Goal: Book appointment/travel/reservation

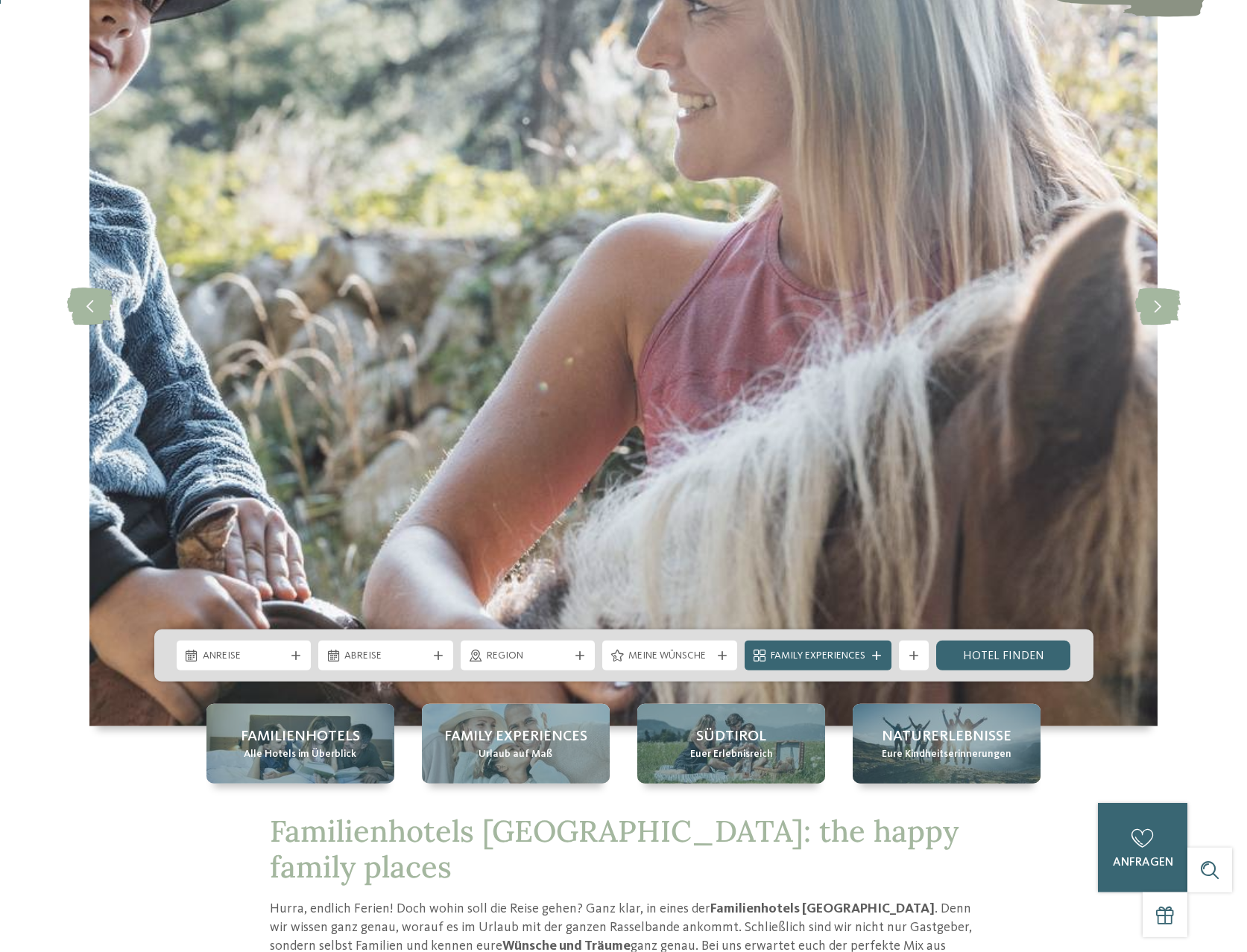
scroll to position [304, 0]
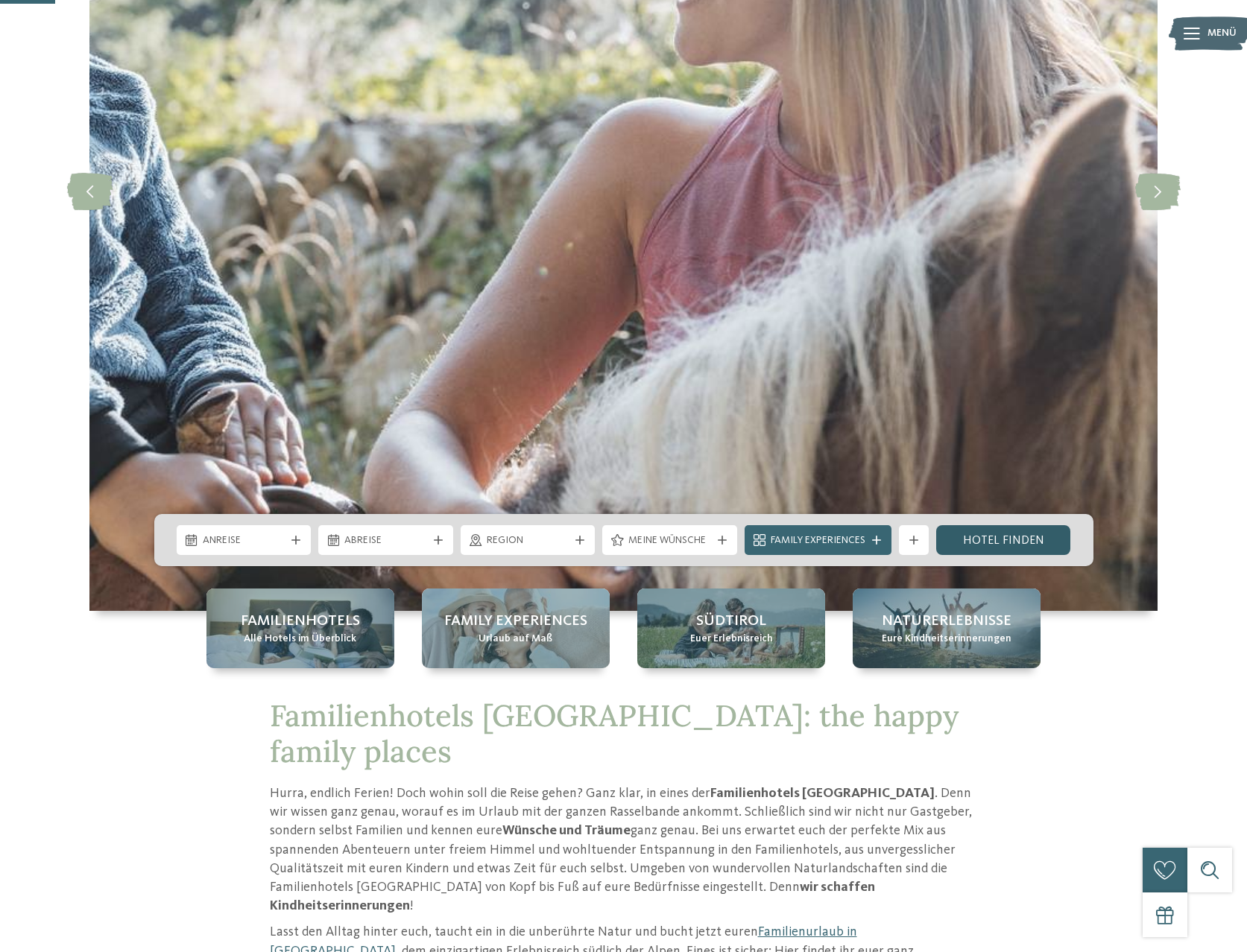
click at [974, 545] on link "Hotel finden" at bounding box center [1003, 540] width 135 height 30
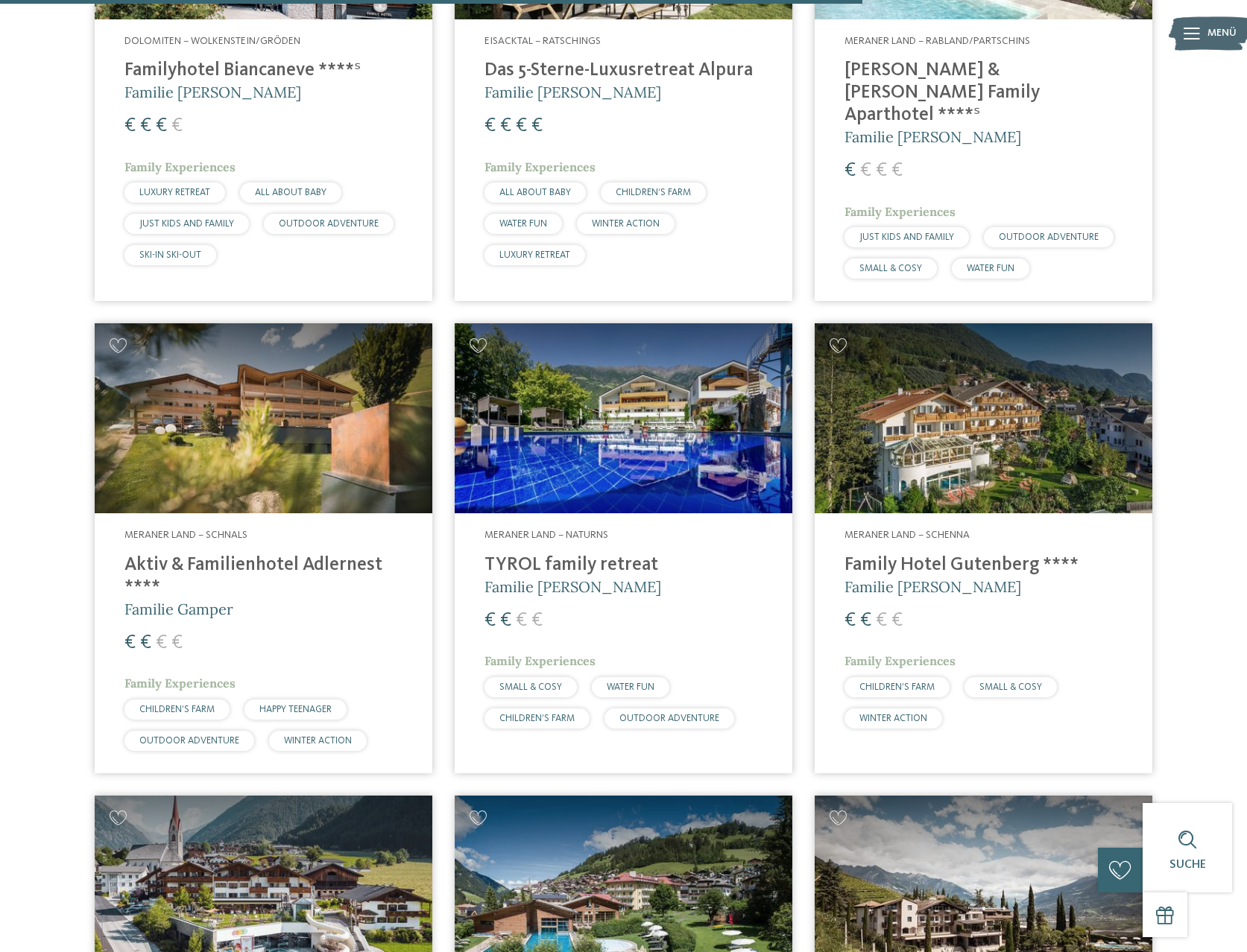
scroll to position [3420, 0]
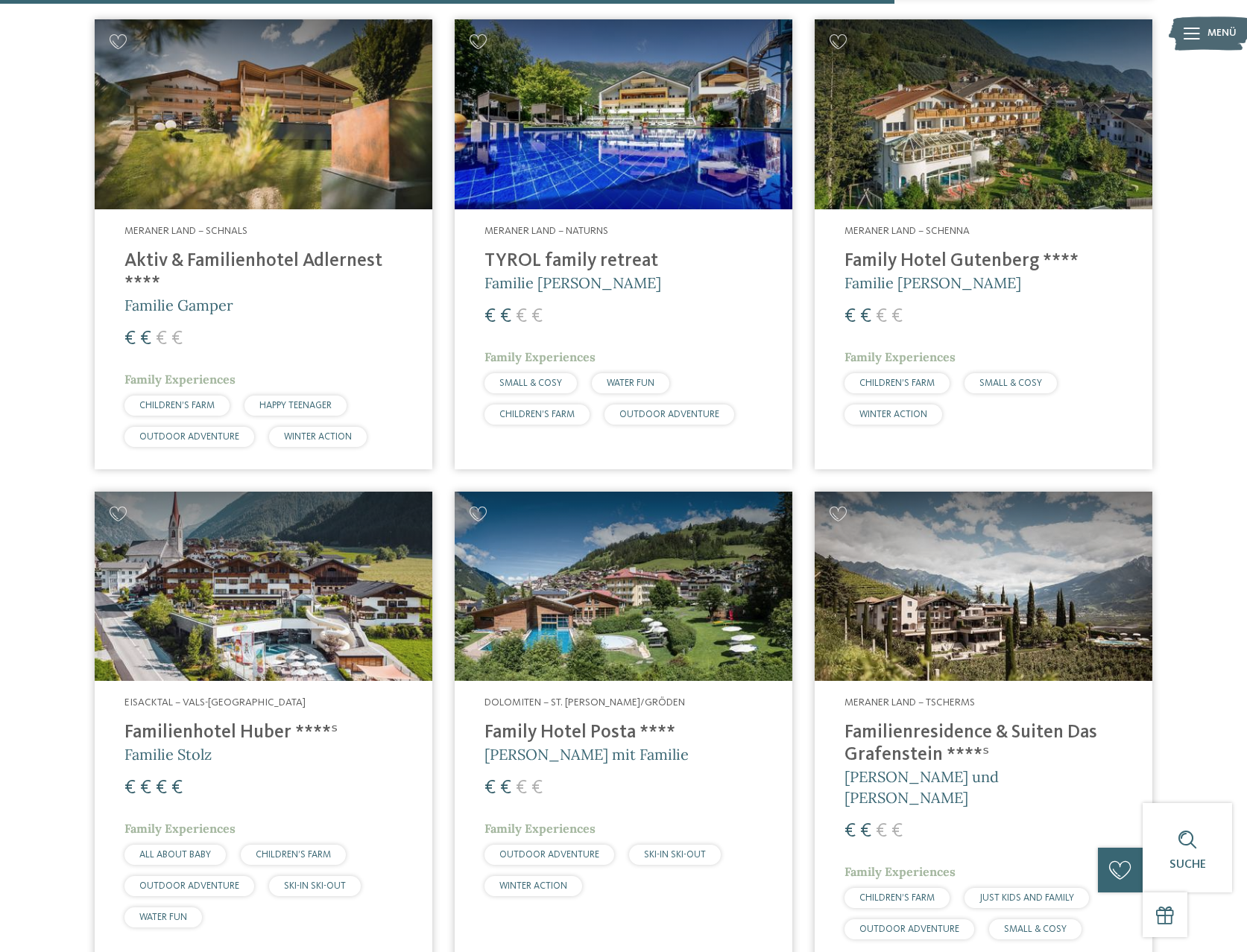
click at [341, 533] on img at bounding box center [263, 586] width 337 height 190
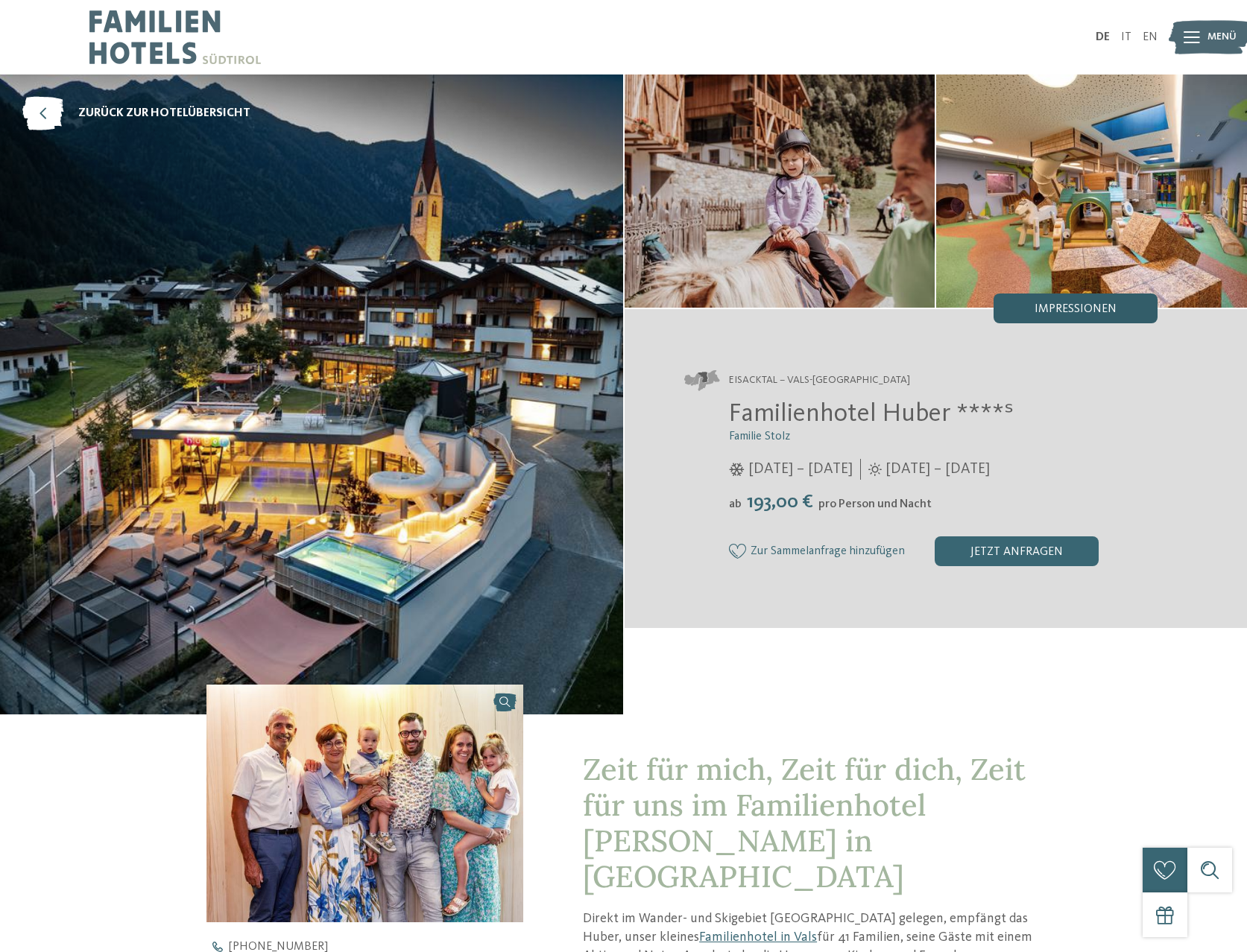
click at [1059, 305] on span "Impressionen" at bounding box center [1075, 309] width 82 height 12
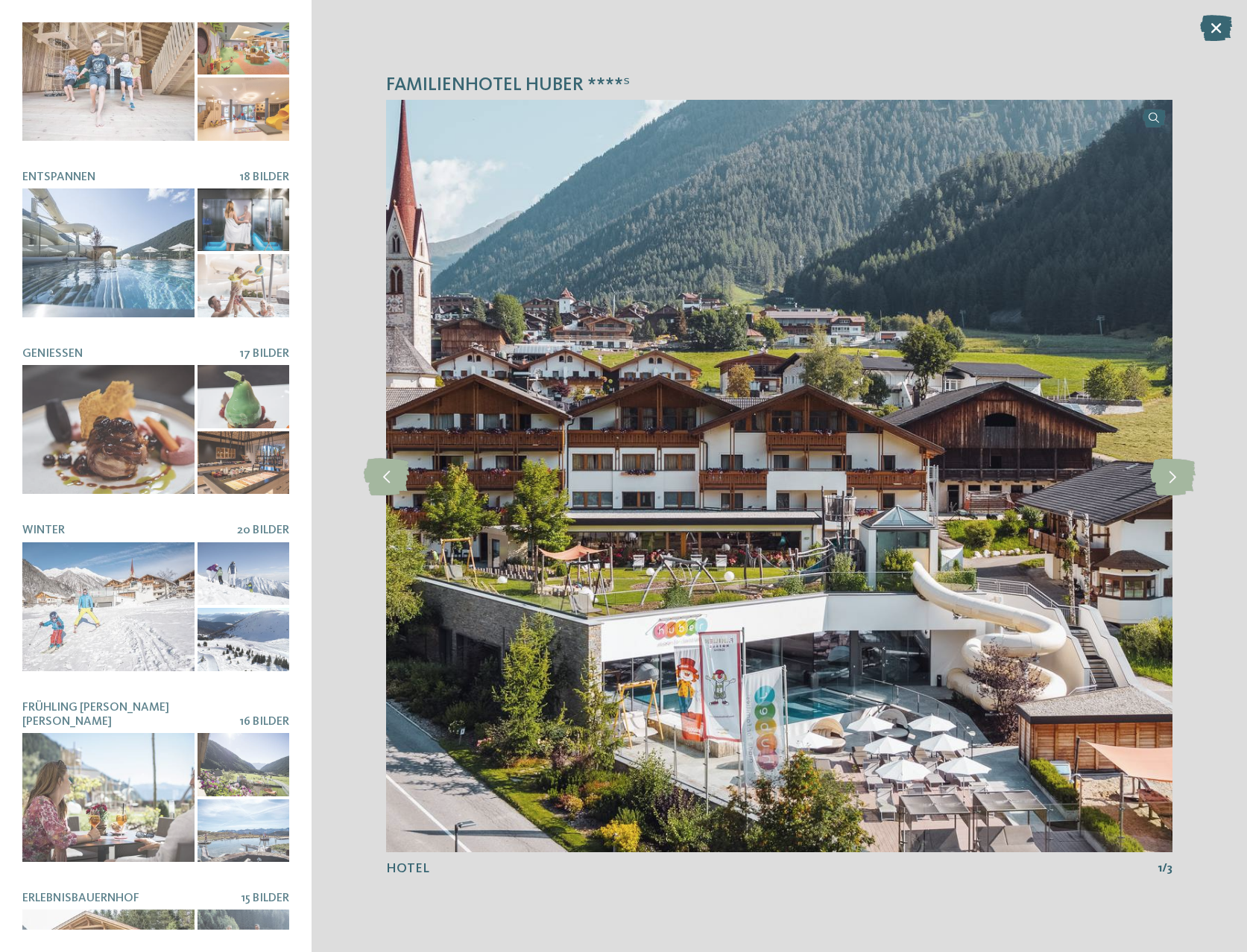
scroll to position [224, 0]
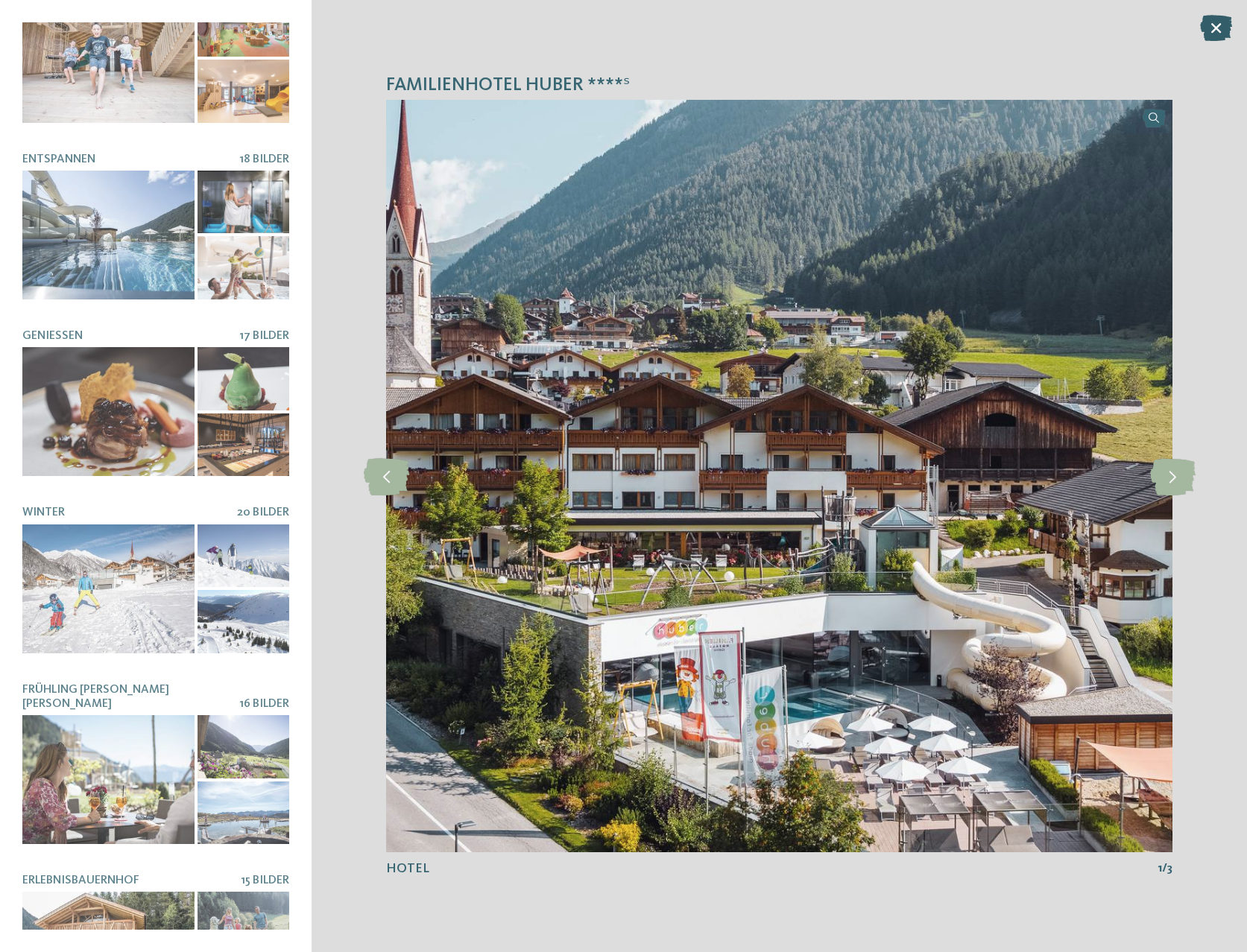
click at [1220, 32] on icon at bounding box center [1215, 27] width 32 height 26
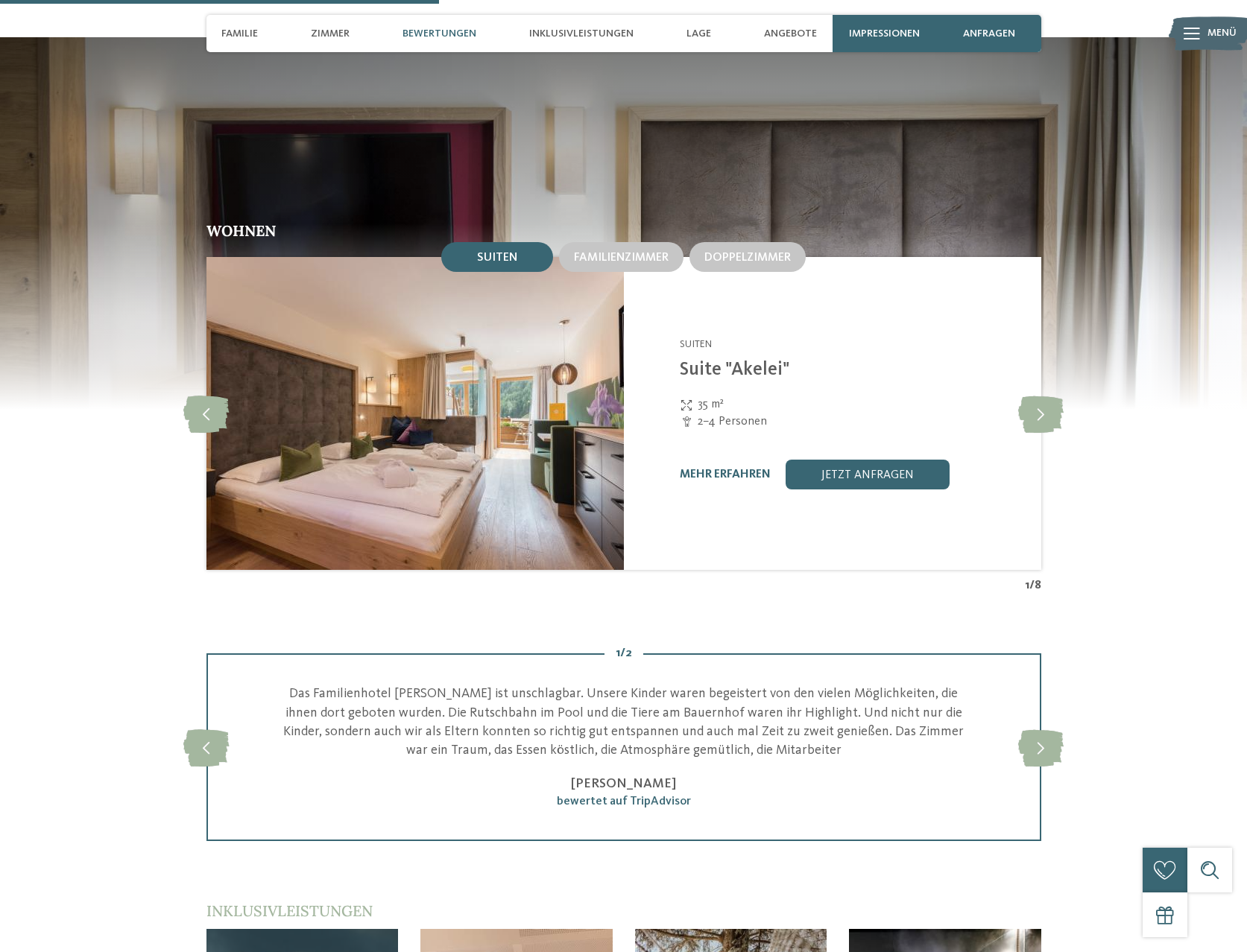
scroll to position [2205, 0]
